Goal: Task Accomplishment & Management: Manage account settings

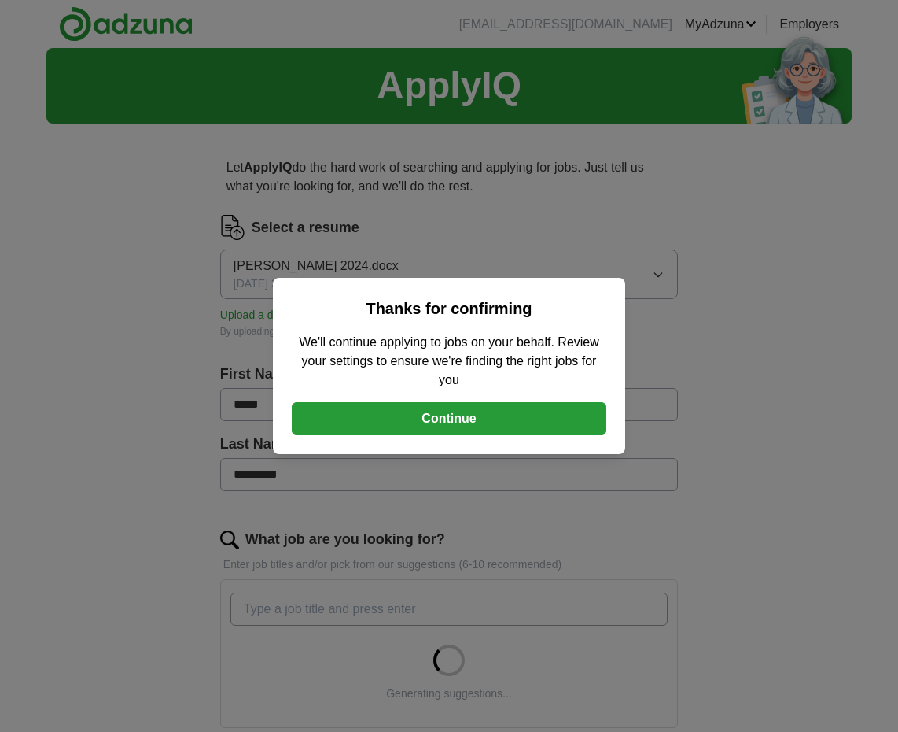
click at [441, 409] on button "Continue" at bounding box center [449, 418] width 315 height 33
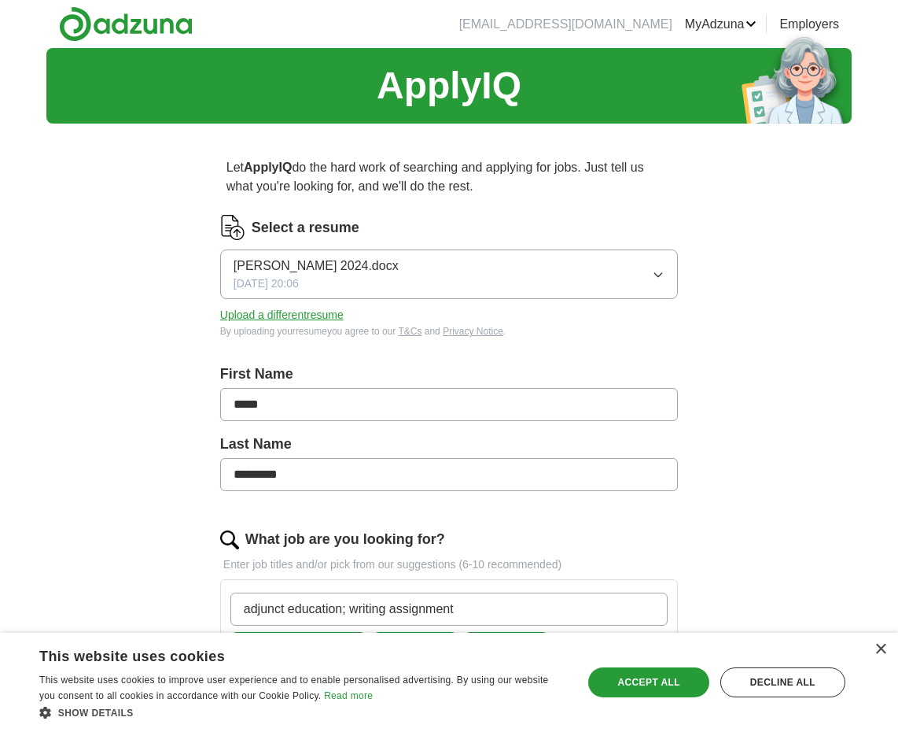
type input "adjunct education; writing assignments"
click at [651, 607] on input "What job are you looking for?" at bounding box center [448, 608] width 437 height 33
click at [710, 611] on div "Let ApplyIQ do the hard work of searching and applying for jobs. Just tell us w…" at bounding box center [449, 706] width 604 height 1141
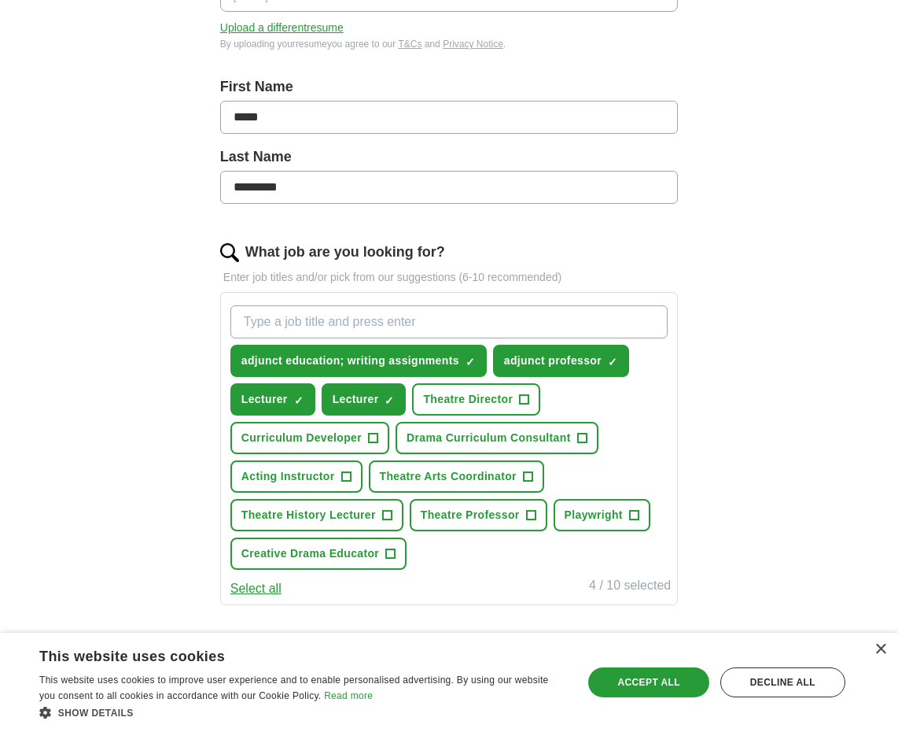
scroll to position [289, 0]
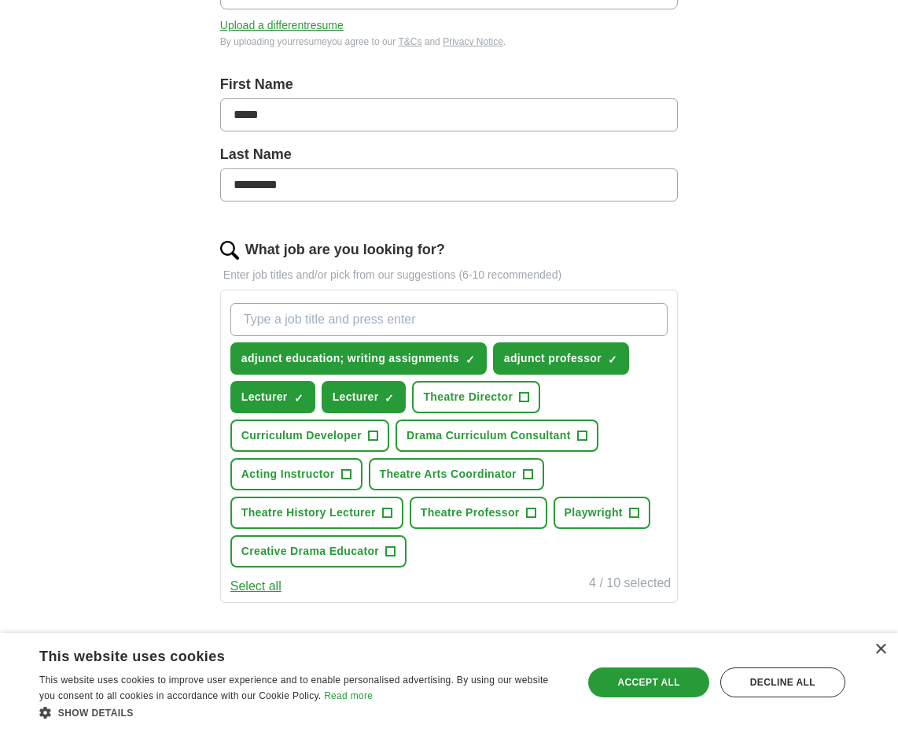
click at [435, 428] on span "Drama Curriculum Consultant" at bounding box center [489, 435] width 164 height 17
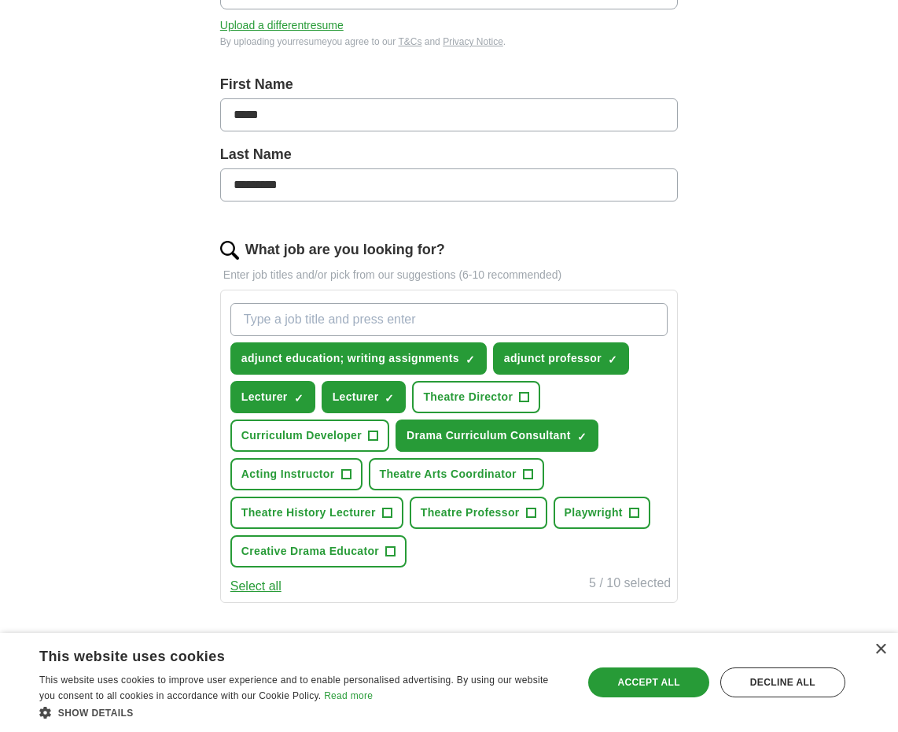
click at [345, 474] on span "+" at bounding box center [345, 474] width 9 height 13
click at [341, 514] on span "Theatre History Lecturer" at bounding box center [309, 512] width 135 height 17
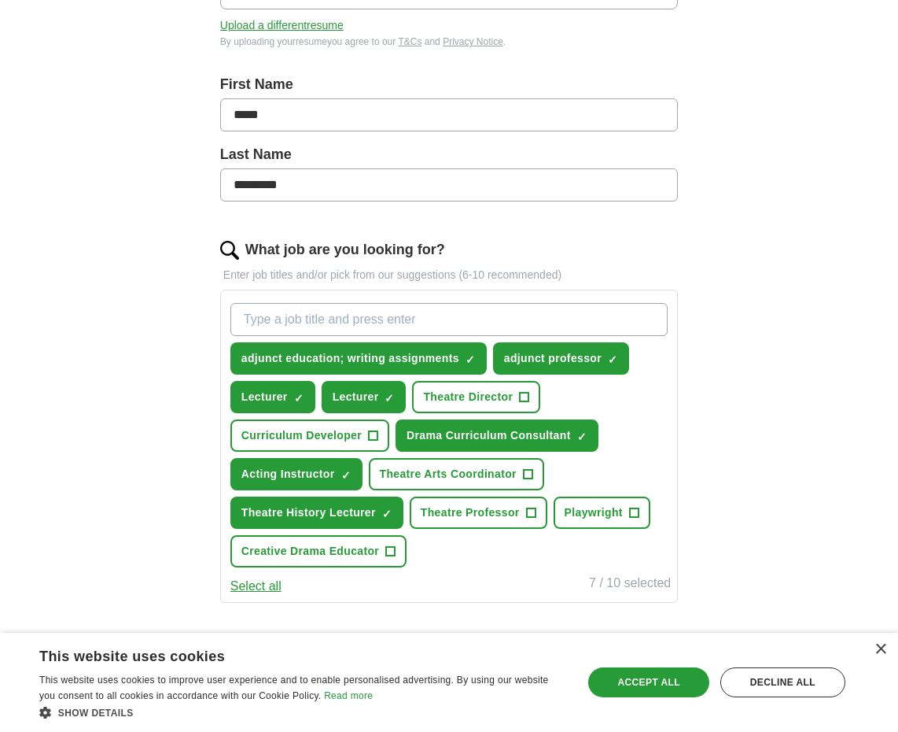
click at [573, 511] on span "Playwright" at bounding box center [594, 512] width 58 height 17
click at [372, 550] on span "Creative Drama Educator" at bounding box center [311, 551] width 138 height 17
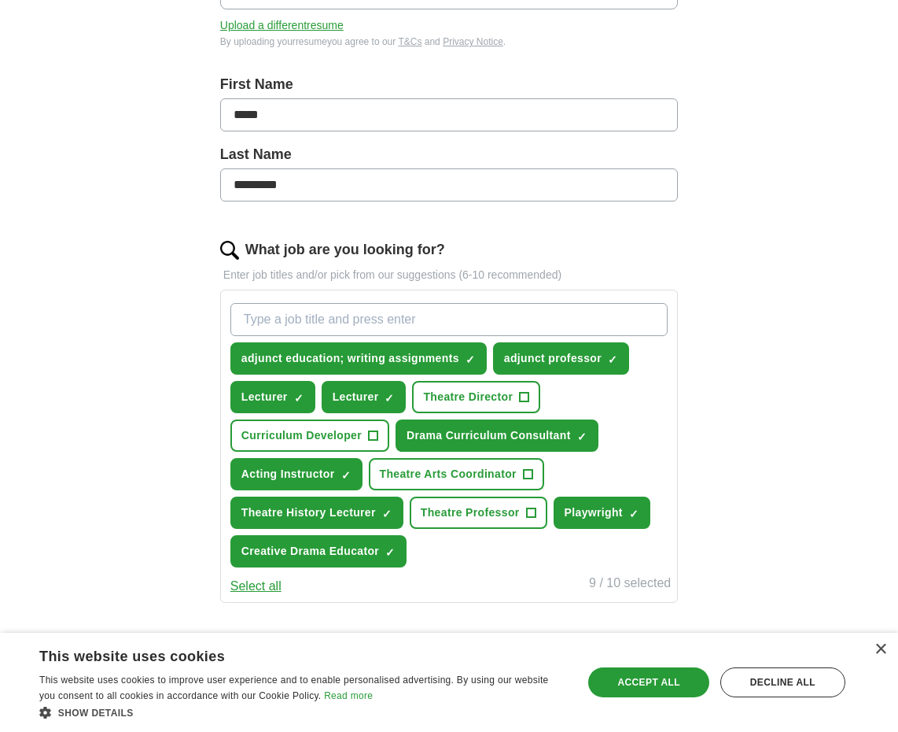
click at [252, 581] on button "Select all" at bounding box center [255, 586] width 51 height 19
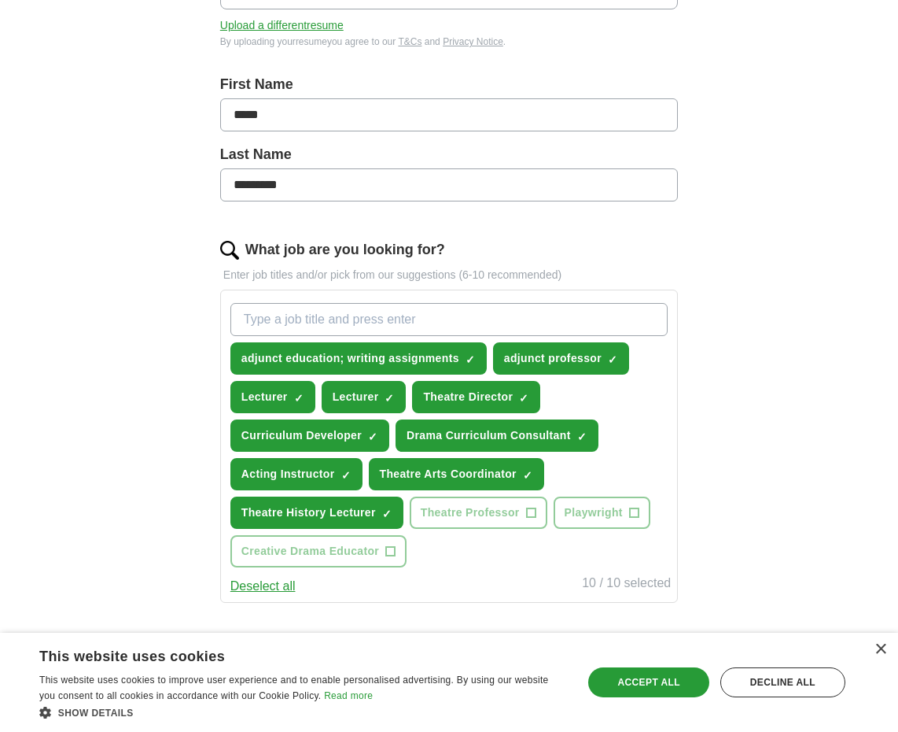
click at [0, 0] on span "×" at bounding box center [0, 0] width 0 height 0
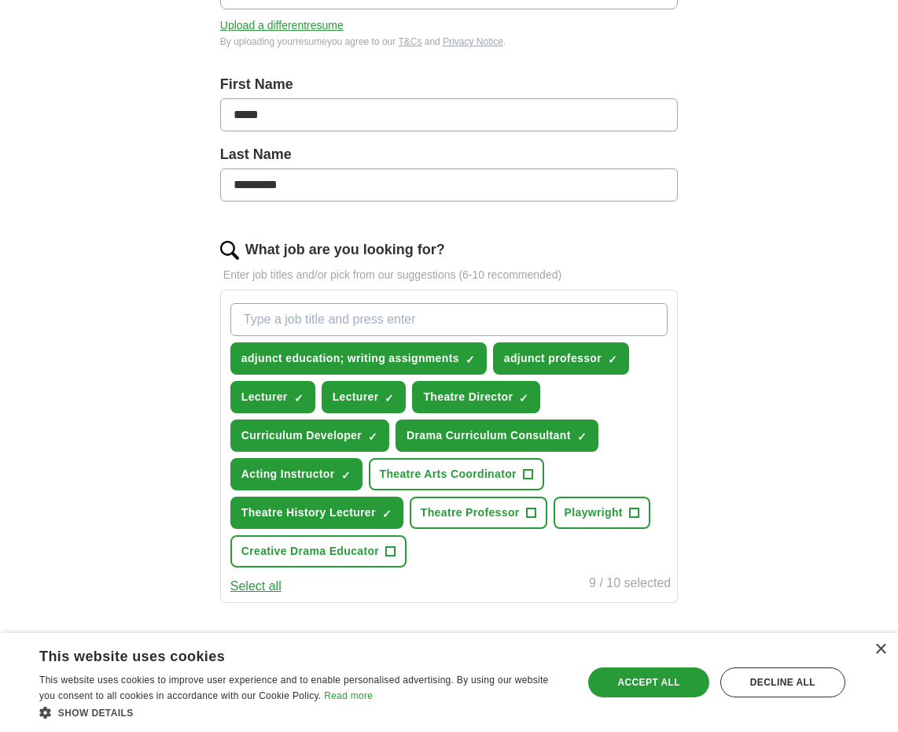
click at [578, 512] on span "Playwright" at bounding box center [594, 512] width 58 height 17
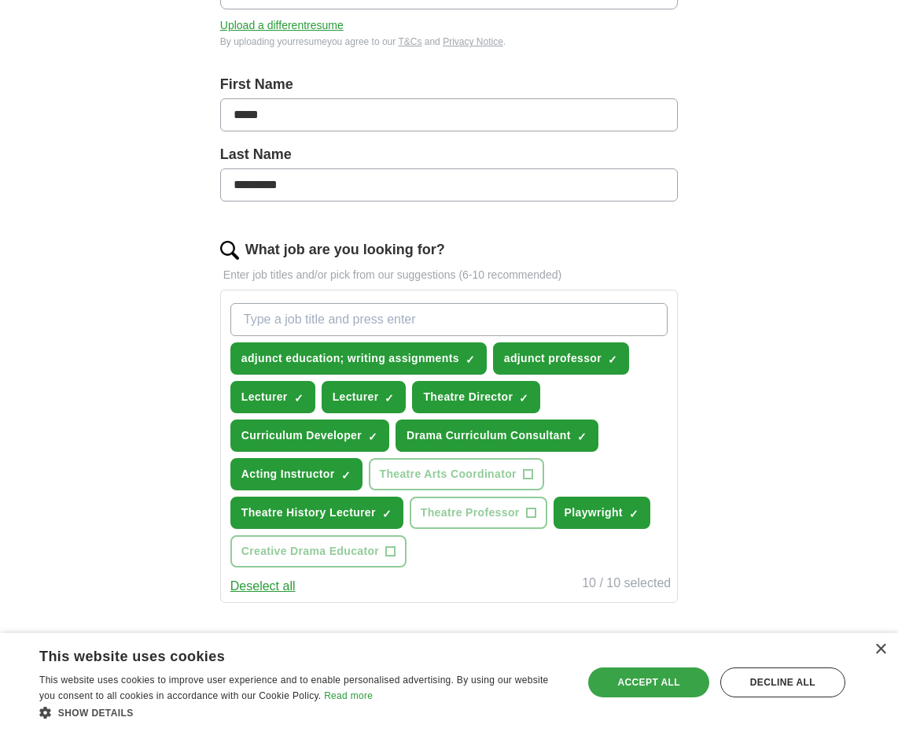
click at [620, 681] on div "Accept all" at bounding box center [648, 682] width 120 height 30
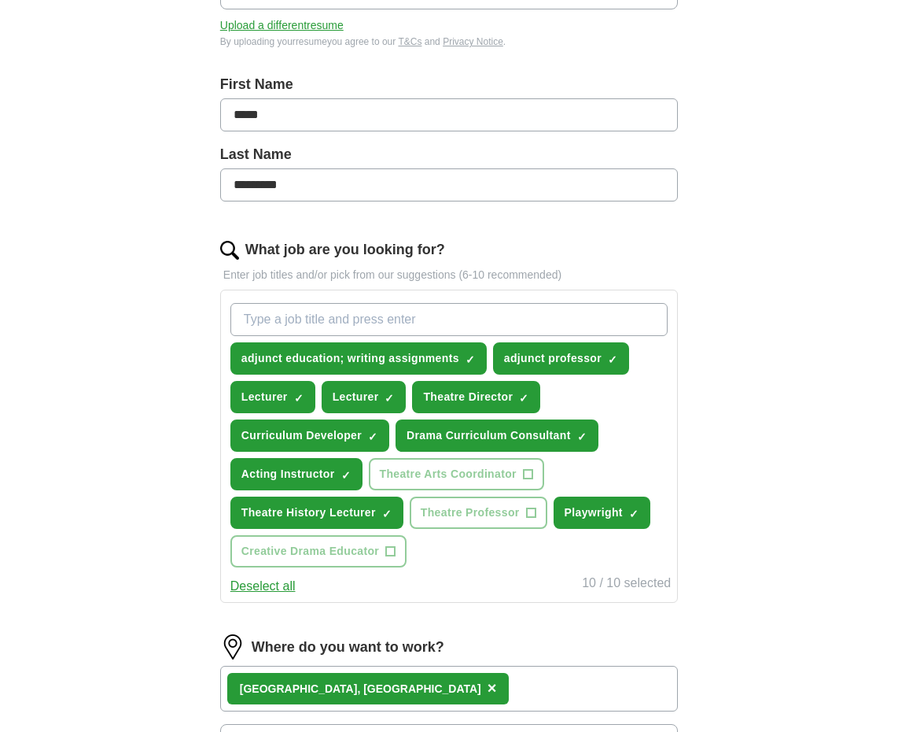
click at [739, 601] on div "Let ApplyIQ do the hard work of searching and applying for jobs. Just tell us w…" at bounding box center [449, 417] width 604 height 1141
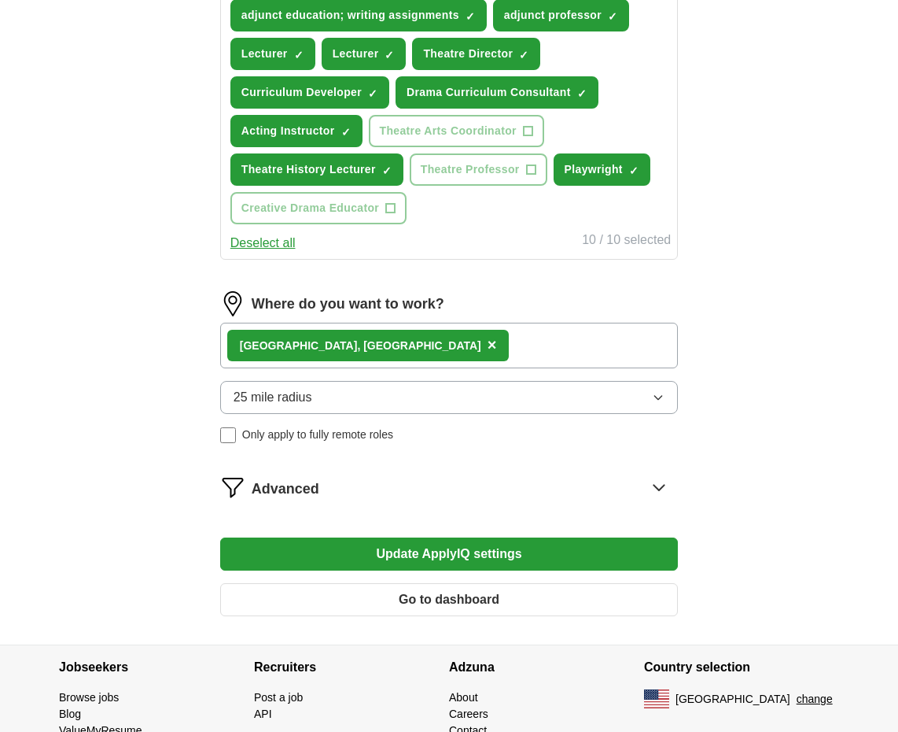
scroll to position [673, 0]
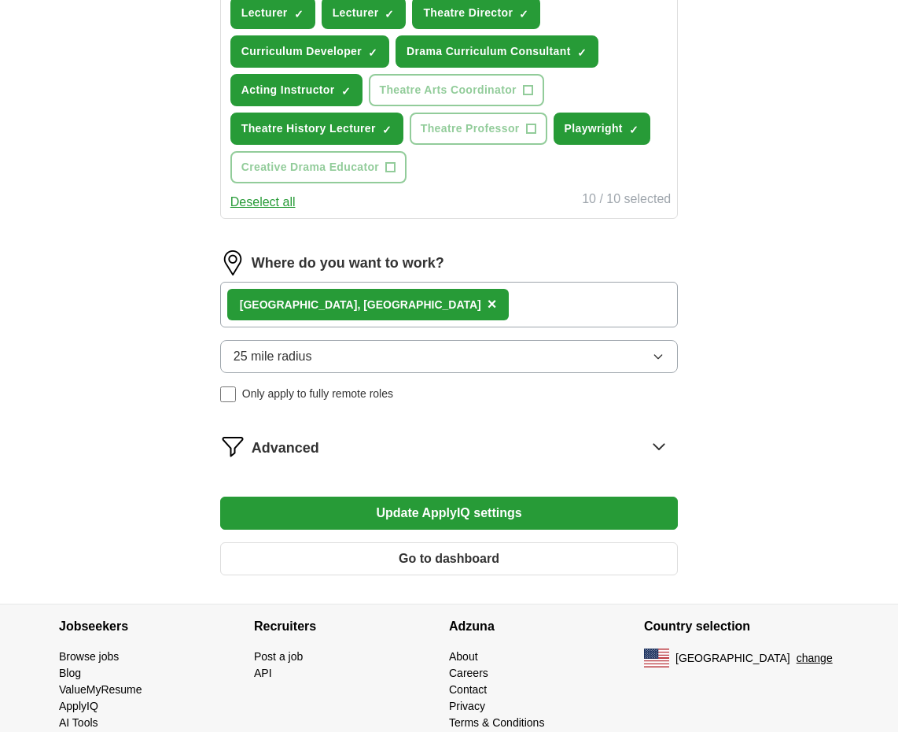
click at [489, 516] on button "Update ApplyIQ settings" at bounding box center [449, 512] width 458 height 33
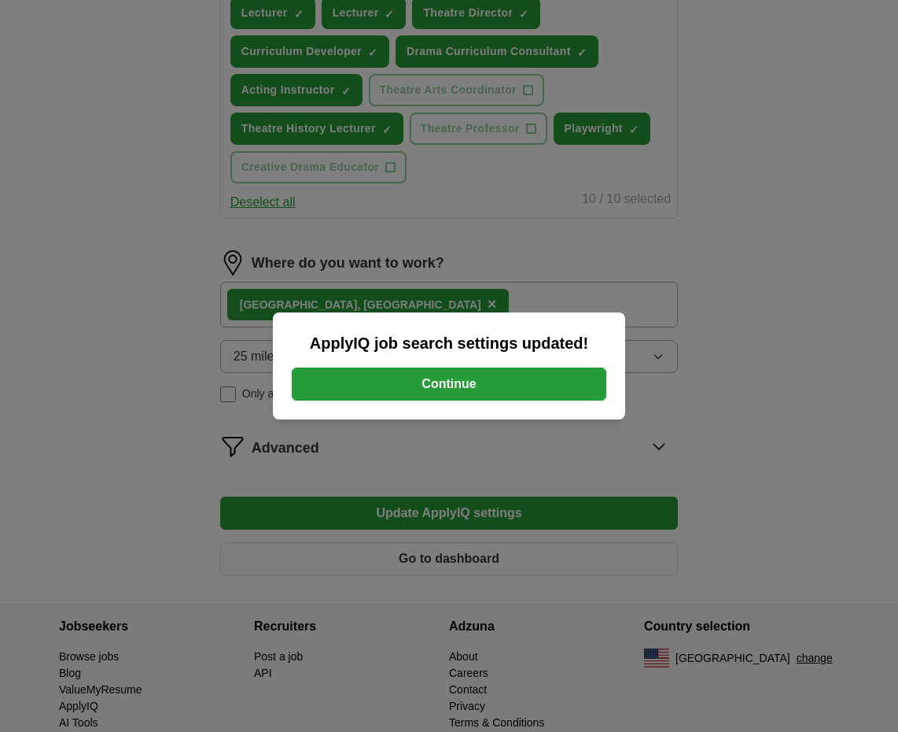
click at [474, 378] on button "Continue" at bounding box center [449, 383] width 315 height 33
